Goal: Task Accomplishment & Management: Manage account settings

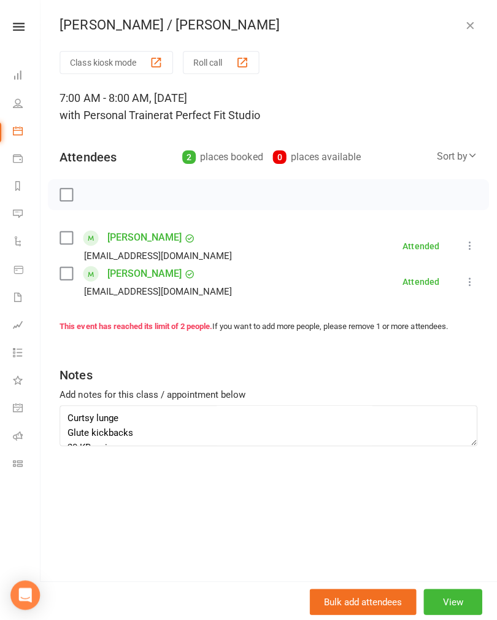
scroll to position [65, 0]
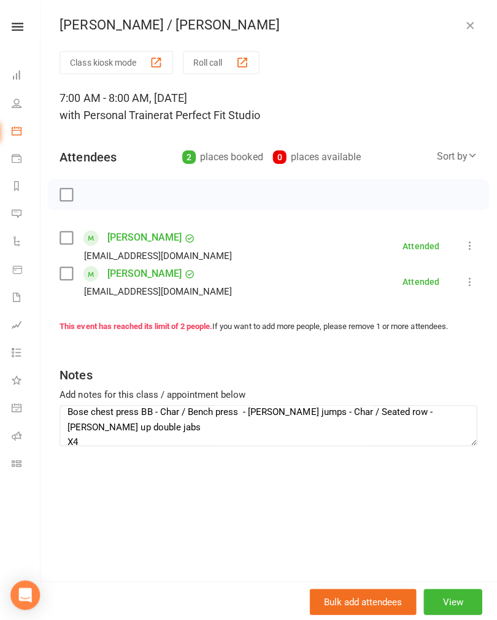
click at [464, 28] on icon "button" at bounding box center [470, 25] width 12 height 12
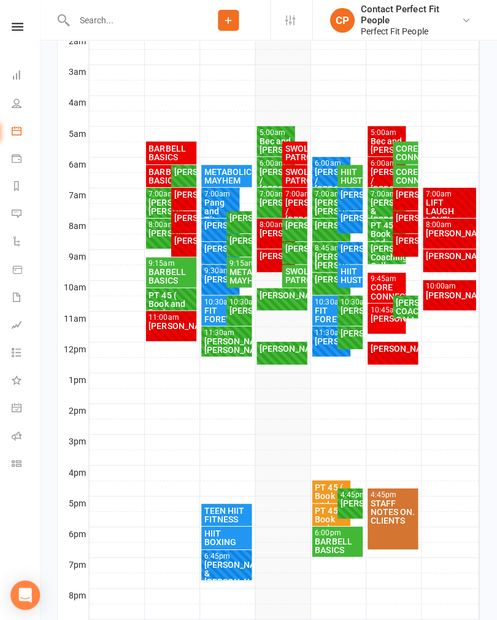
click at [265, 237] on div "[PERSON_NAME]." at bounding box center [277, 232] width 34 height 9
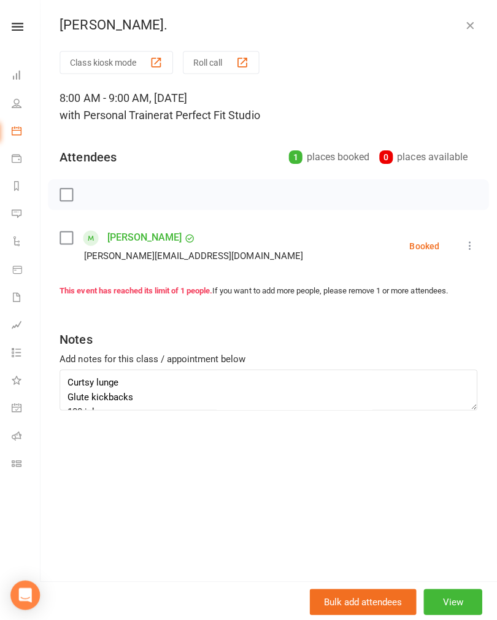
click at [70, 188] on label at bounding box center [67, 194] width 12 height 12
click at [99, 196] on icon "button" at bounding box center [95, 194] width 10 height 10
click at [458, 31] on div "[PERSON_NAME]." at bounding box center [269, 25] width 455 height 16
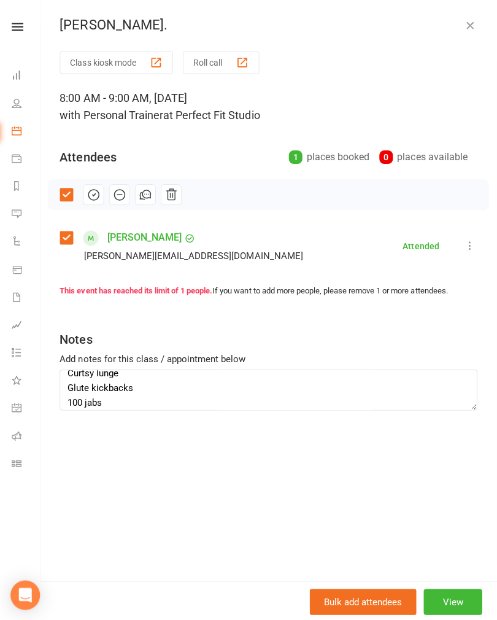
scroll to position [10, 0]
click at [477, 20] on div "[PERSON_NAME]." at bounding box center [269, 25] width 455 height 16
click at [459, 37] on div "[PERSON_NAME]. Class kiosk mode Roll call 8:00 AM - 9:00 AM, [DATE] with Person…" at bounding box center [269, 310] width 455 height 620
click at [467, 29] on icon "button" at bounding box center [470, 25] width 12 height 12
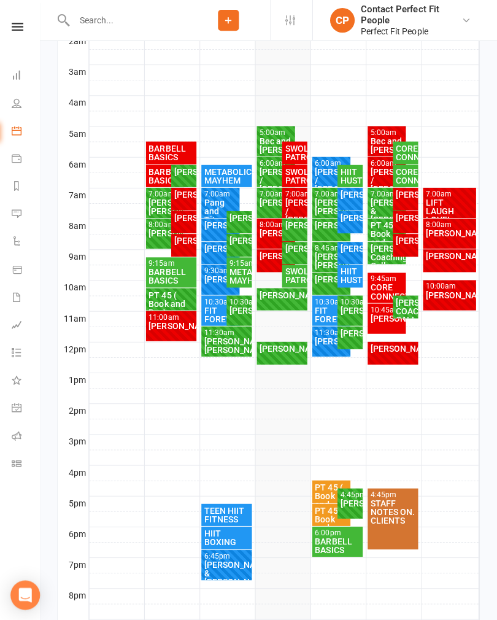
click at [270, 228] on div "[PERSON_NAME]." at bounding box center [277, 232] width 34 height 9
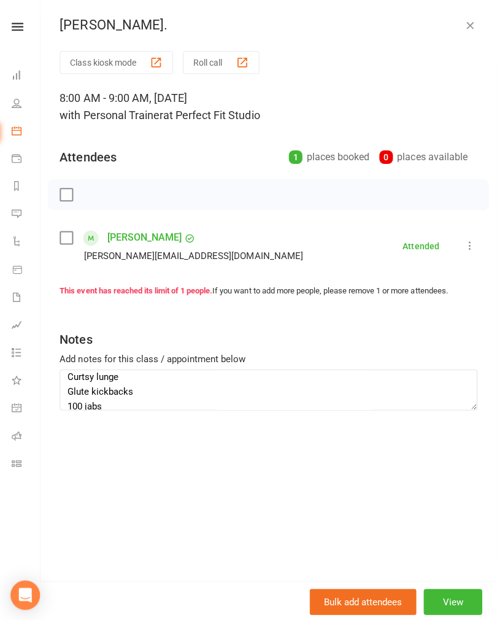
scroll to position [7, 0]
click at [473, 29] on icon "button" at bounding box center [470, 25] width 12 height 12
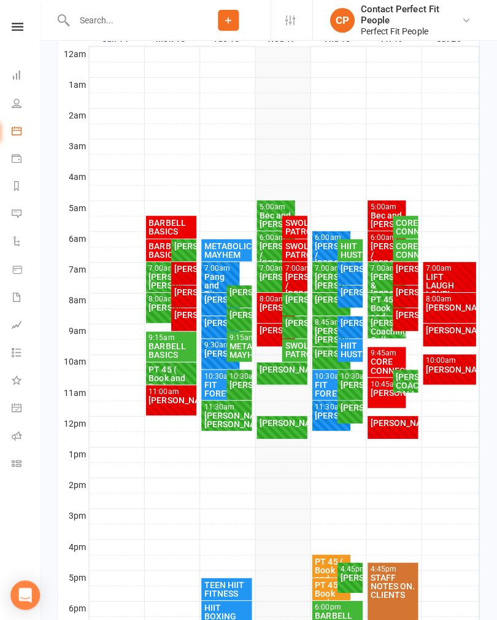
scroll to position [78, 0]
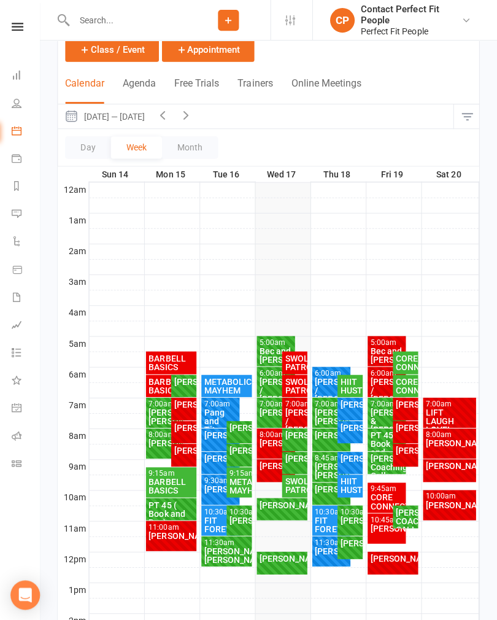
click at [199, 120] on button "button" at bounding box center [186, 116] width 23 height 24
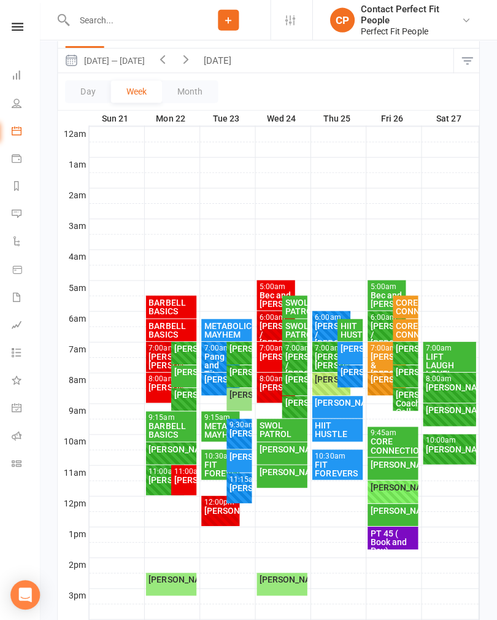
scroll to position [133, 0]
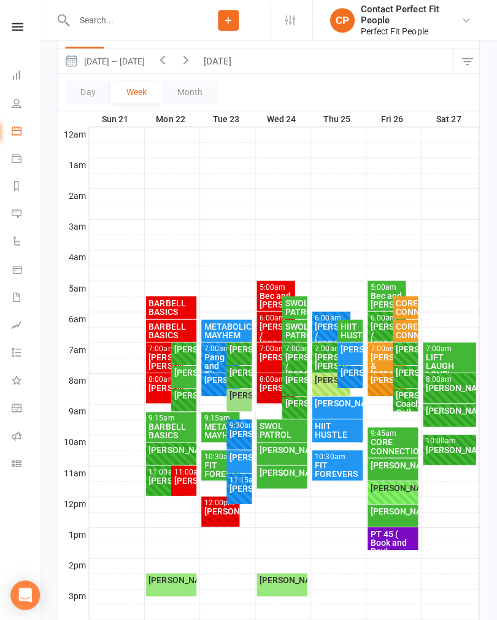
click at [218, 66] on button "[DATE]" at bounding box center [220, 61] width 43 height 24
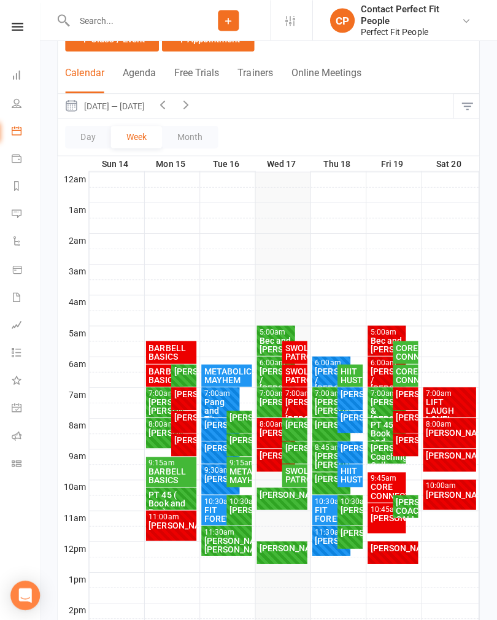
scroll to position [90, 0]
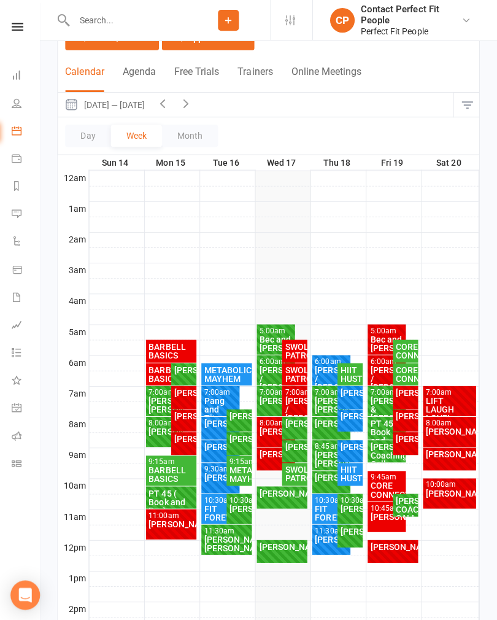
click at [194, 109] on icon "button" at bounding box center [186, 102] width 13 height 13
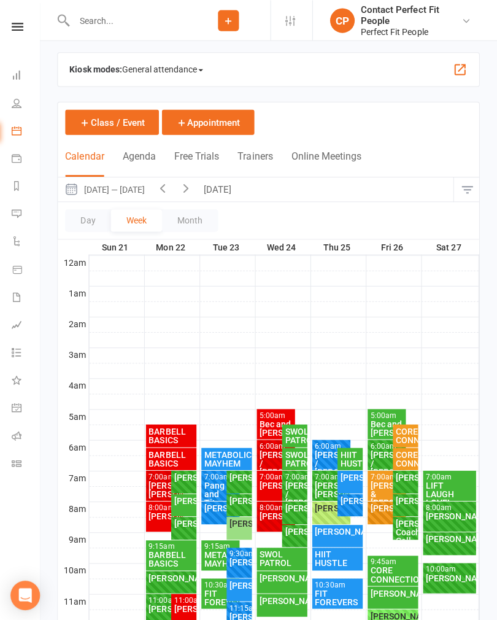
scroll to position [12, 0]
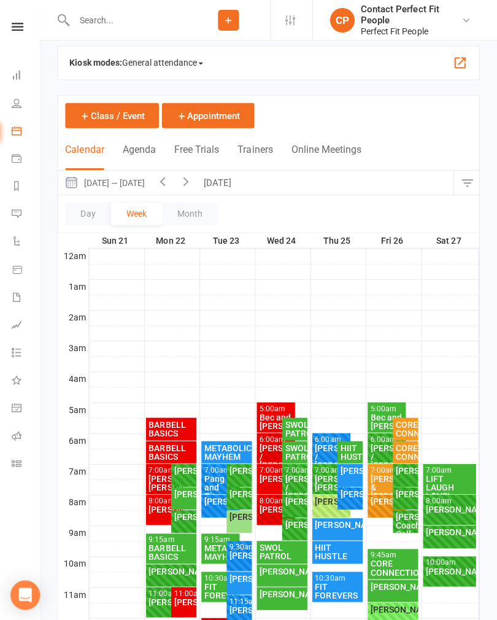
click at [189, 184] on icon "button" at bounding box center [186, 180] width 13 height 13
